Goal: Task Accomplishment & Management: Use online tool/utility

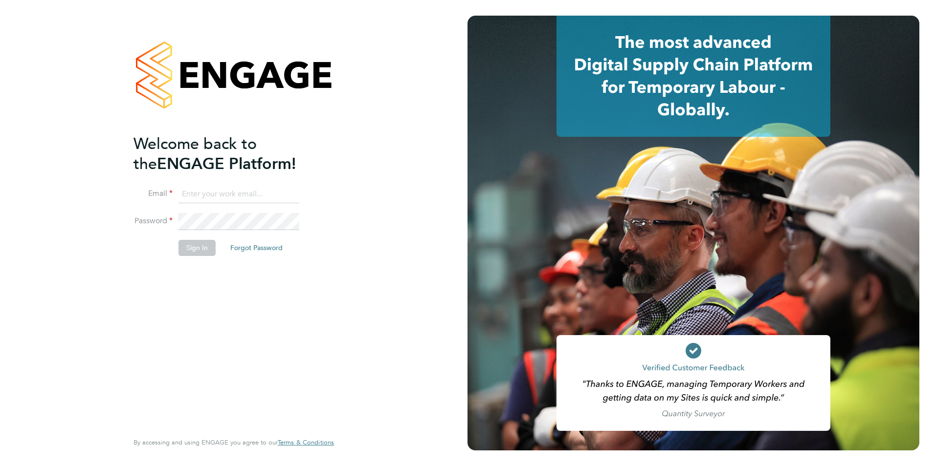
type input "[PERSON_NAME][EMAIL_ADDRESS][DOMAIN_NAME]"
click at [198, 268] on div "Welcome back to the ENGAGE Platform! Email george@mmpconsultancy.co.uk Password…" at bounding box center [228, 282] width 191 height 296
click at [200, 250] on button "Sign In" at bounding box center [196, 248] width 37 height 16
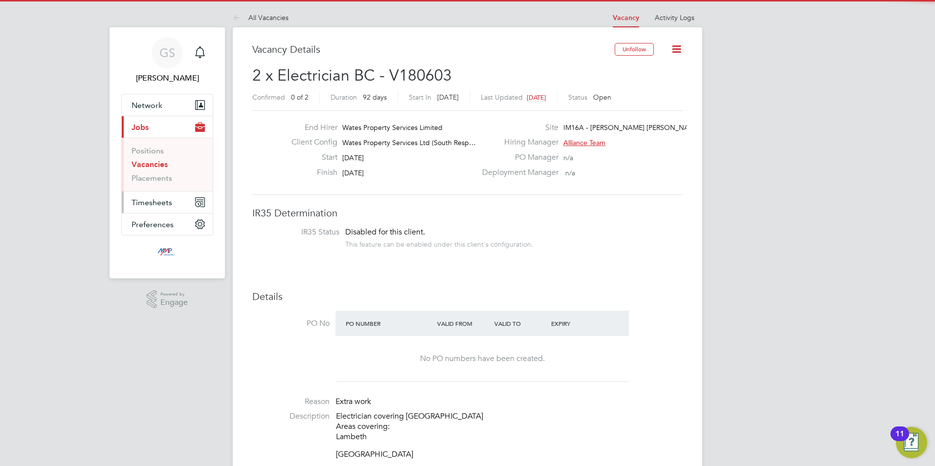
click at [150, 198] on span "Timesheets" at bounding box center [151, 202] width 41 height 9
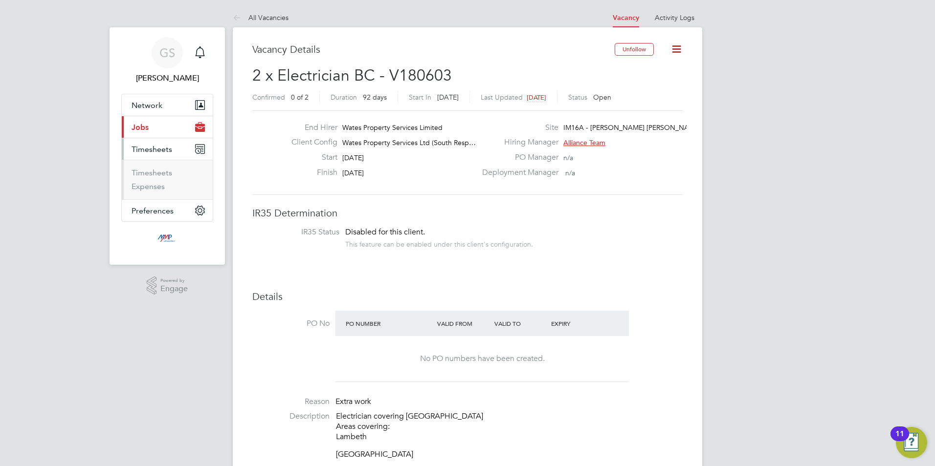
click at [160, 178] on li "Timesheets" at bounding box center [167, 175] width 73 height 14
click at [162, 171] on link "Timesheets" at bounding box center [151, 172] width 41 height 9
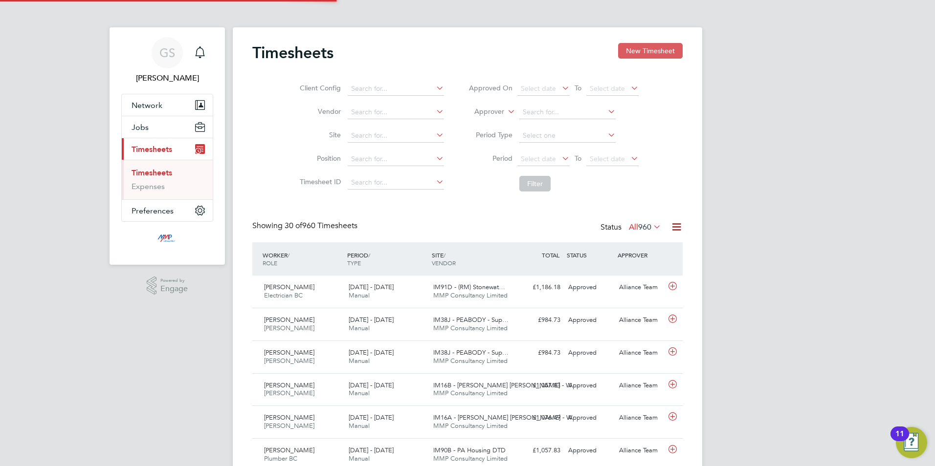
scroll to position [25, 85]
click at [661, 57] on button "New Timesheet" at bounding box center [650, 51] width 65 height 16
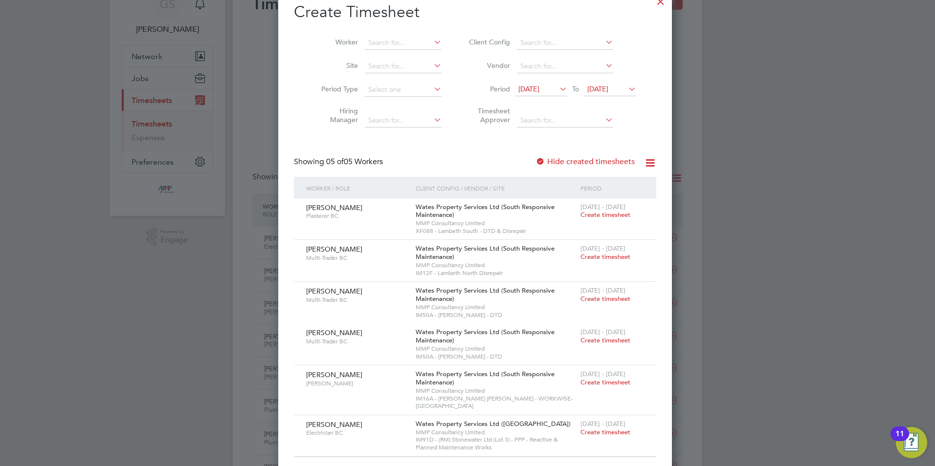
click at [581, 165] on label "Hide created timesheets" at bounding box center [584, 162] width 99 height 10
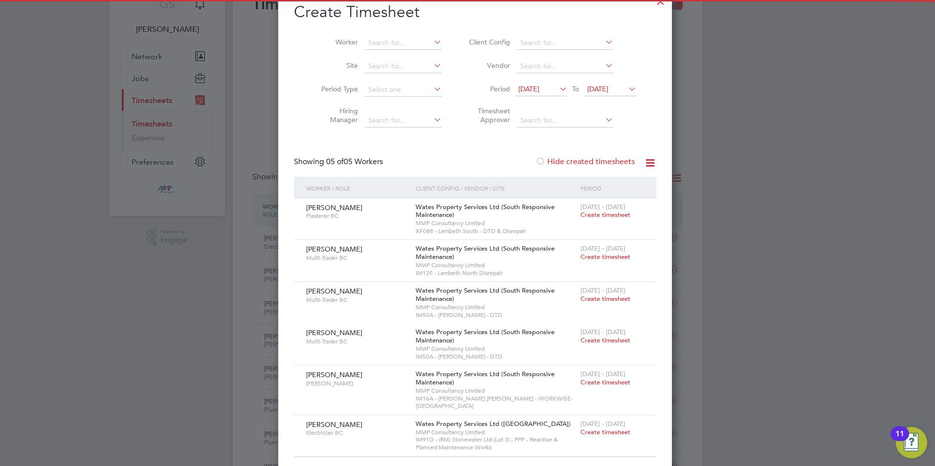
click at [581, 165] on label "Hide created timesheets" at bounding box center [584, 162] width 99 height 10
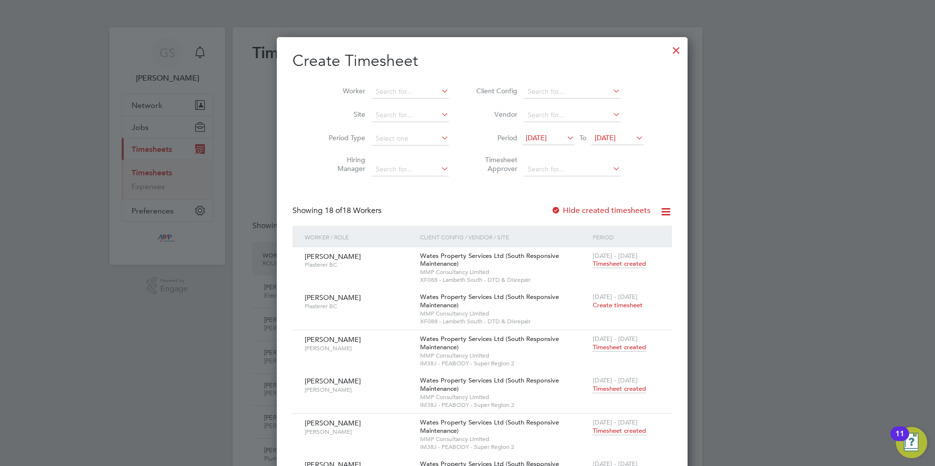
click at [667, 51] on div at bounding box center [676, 48] width 18 height 18
